Goal: Task Accomplishment & Management: Use online tool/utility

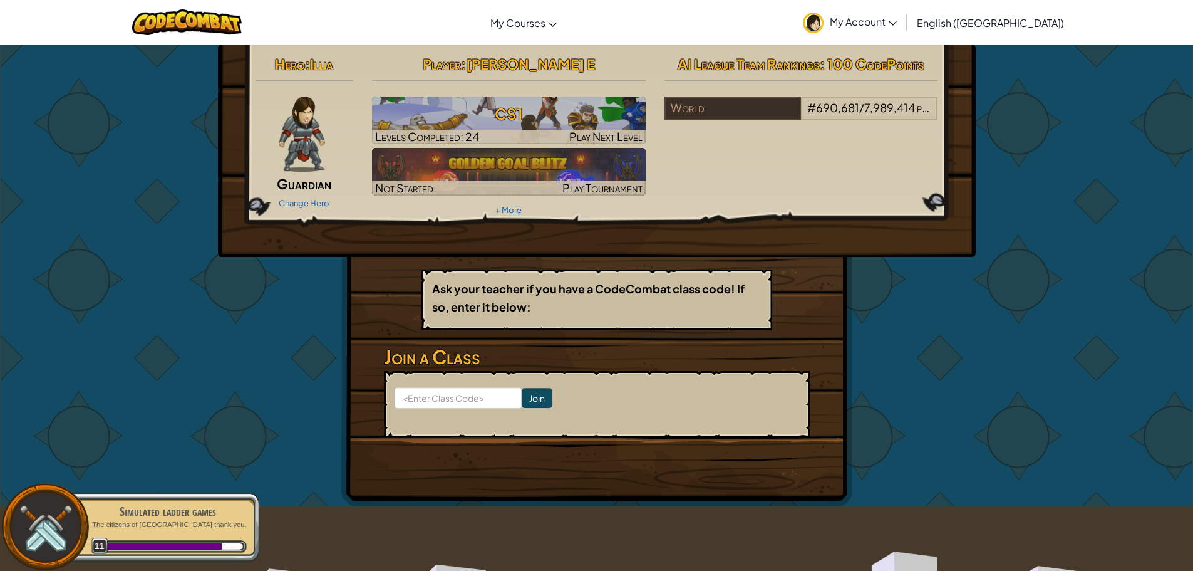
click at [435, 370] on div "Hero : Illia Guardian Change Hero Player : guerdson E CS1 Levels Completed: 24 …" at bounding box center [596, 275] width 511 height 462
click at [432, 397] on input at bounding box center [458, 397] width 127 height 21
type input "NorthRiceRock"
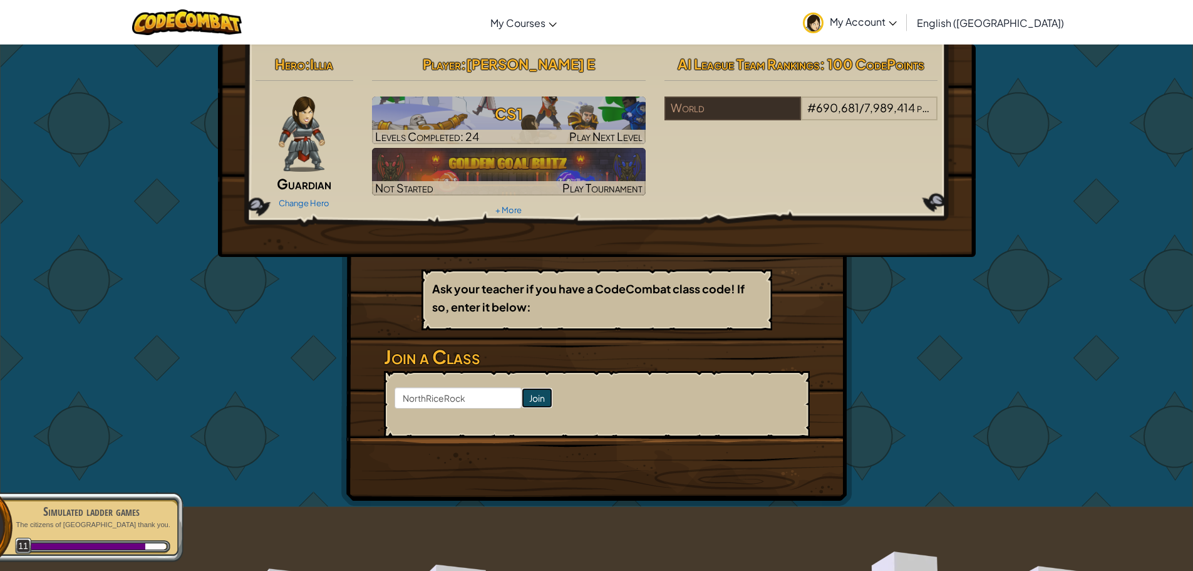
click at [522, 400] on input "Join" at bounding box center [537, 398] width 31 height 20
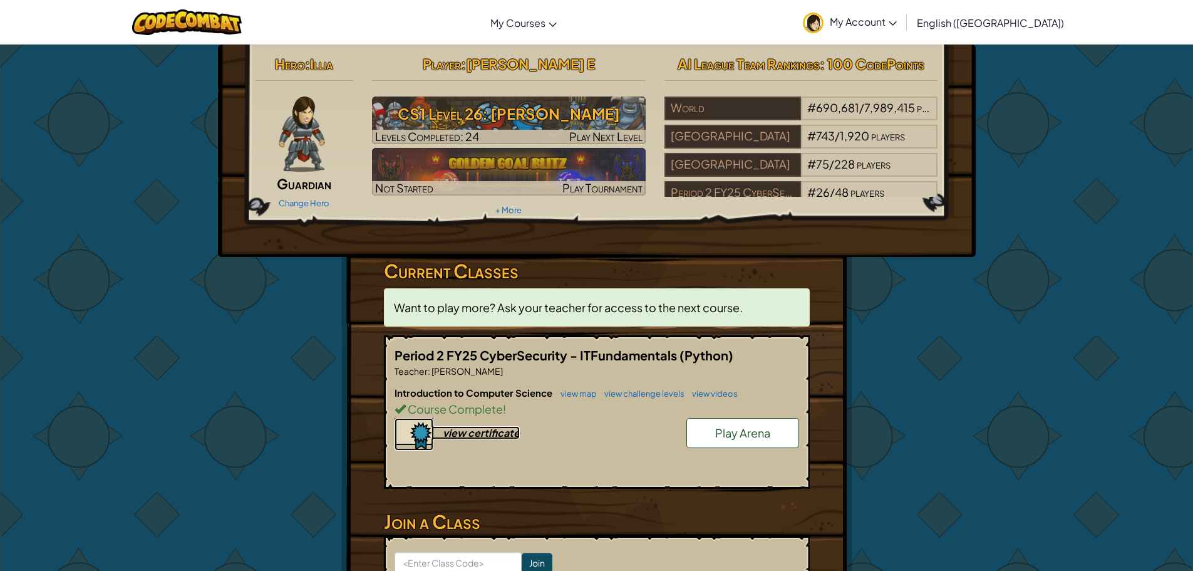
click at [462, 428] on div "view certificate" at bounding box center [481, 432] width 77 height 13
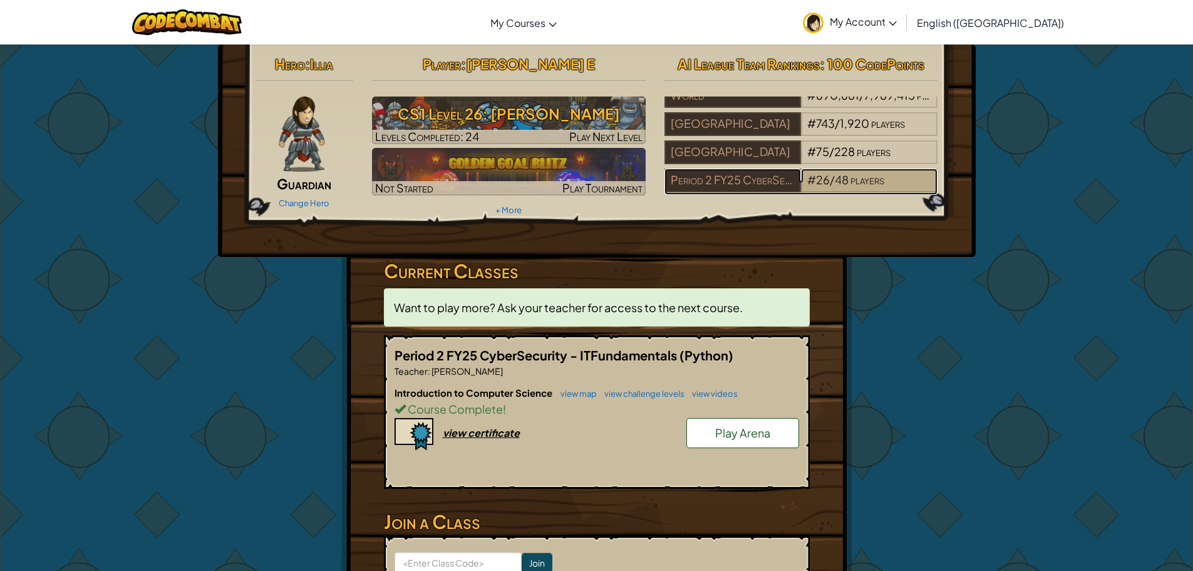
click at [810, 169] on div "# 26 / 48 players" at bounding box center [869, 181] width 137 height 24
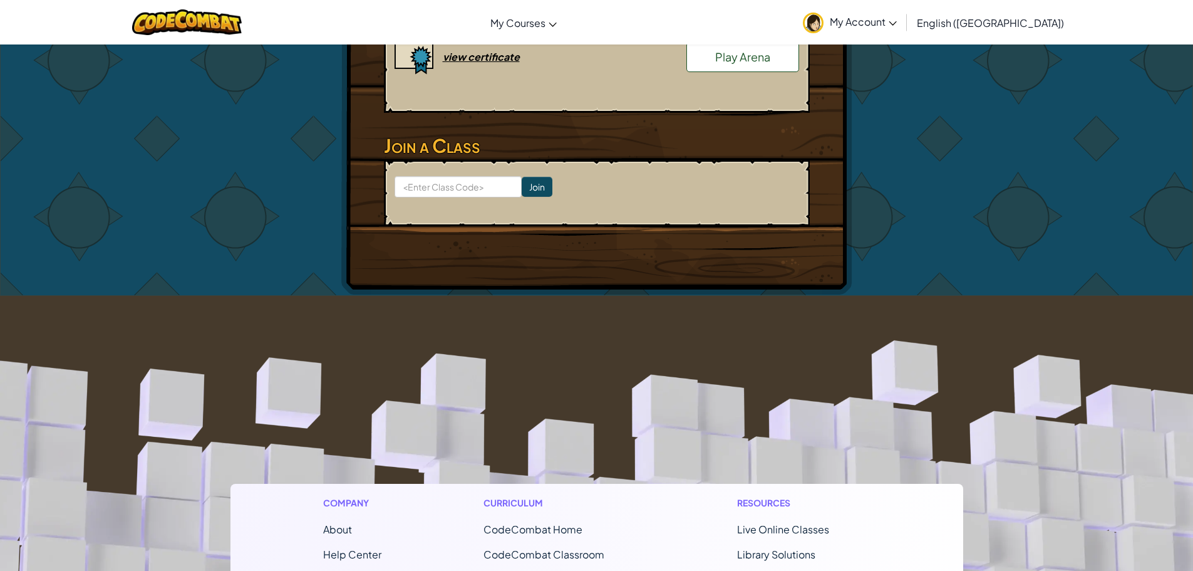
scroll to position [251, 0]
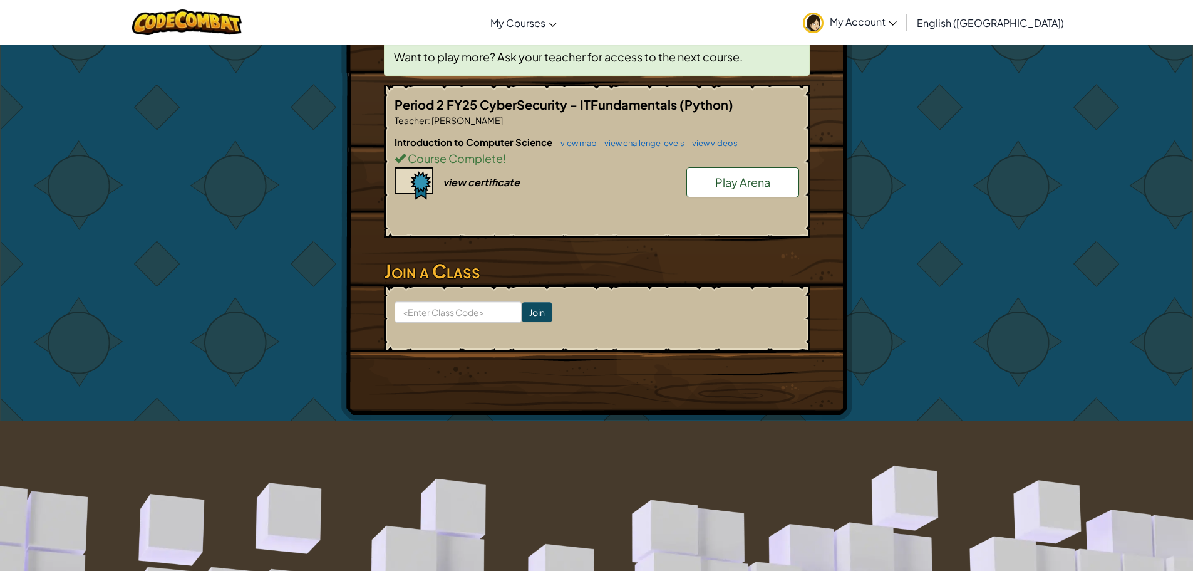
click at [766, 187] on span "Play Arena" at bounding box center [742, 182] width 55 height 14
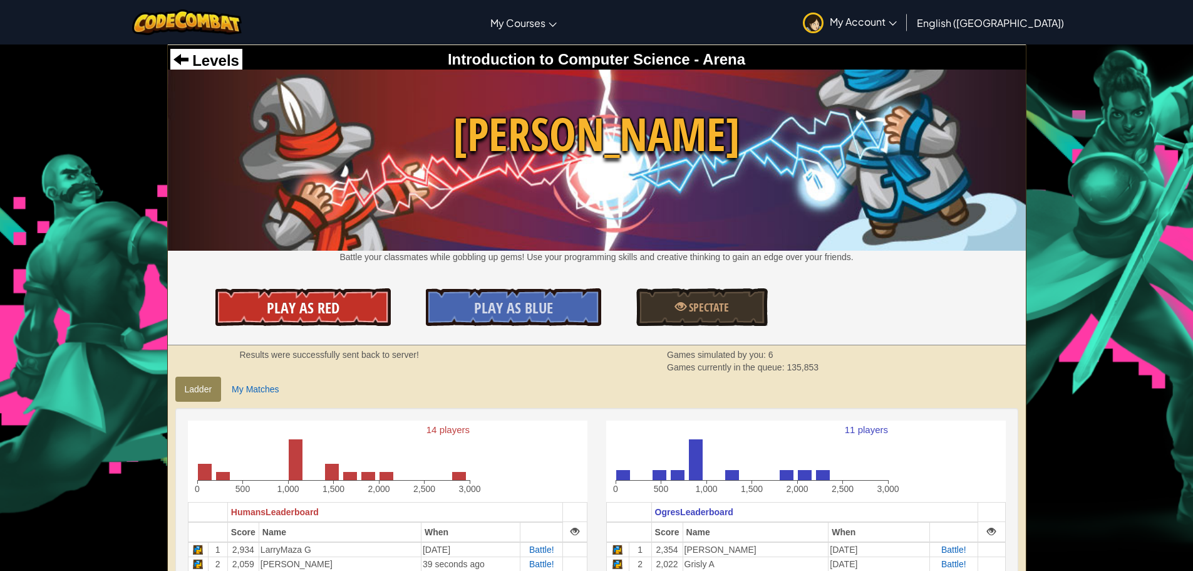
click at [348, 306] on link "Play As Red" at bounding box center [303, 307] width 175 height 38
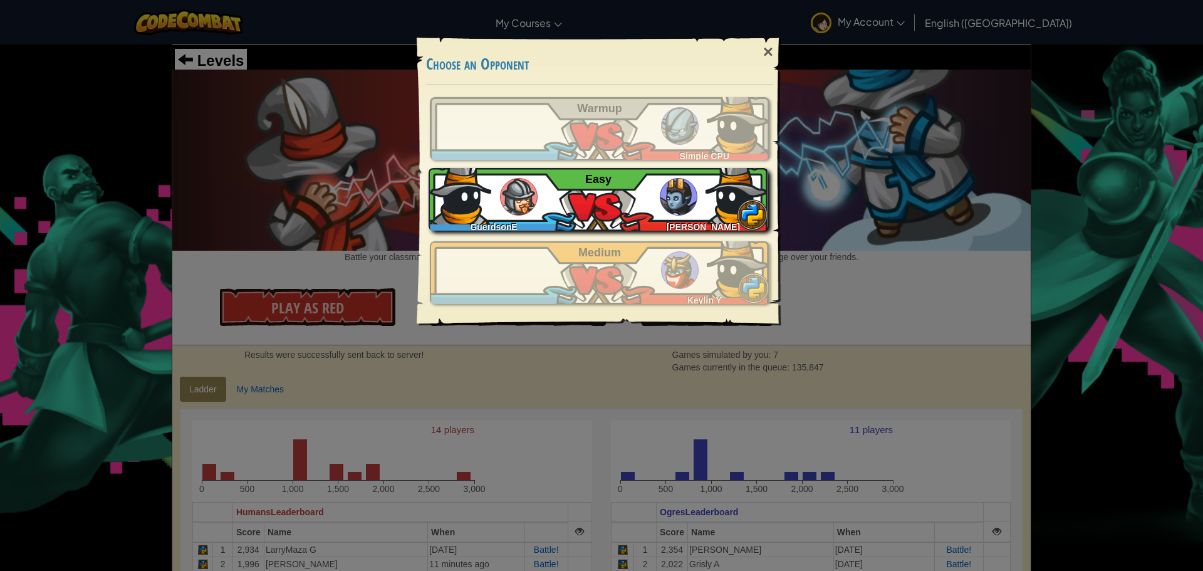
click at [547, 207] on div "GuerdsonE Mikianna H Easy" at bounding box center [599, 199] width 340 height 63
